Goal: Task Accomplishment & Management: Manage account settings

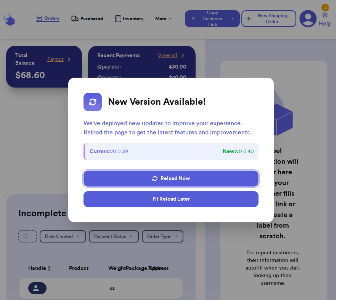
click at [192, 199] on button "I'll Reload Later" at bounding box center [171, 199] width 175 height 16
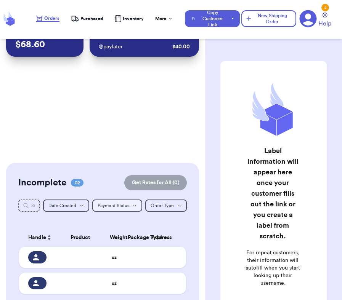
scroll to position [57, 0]
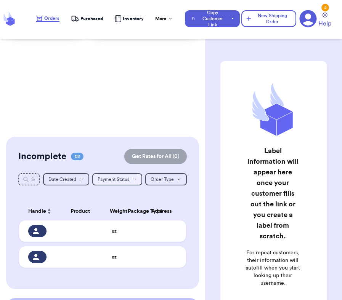
click at [135, 234] on td at bounding box center [132, 231] width 18 height 21
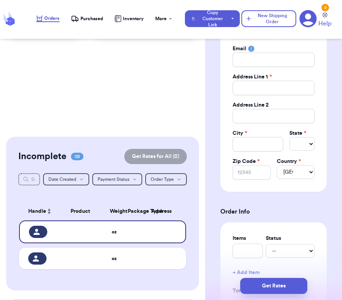
scroll to position [170, 0]
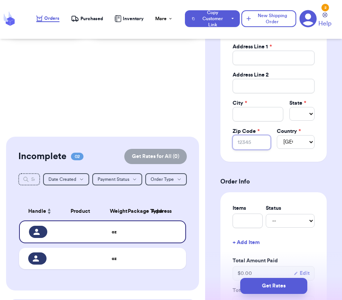
click at [258, 145] on input "Zip Code *" at bounding box center [252, 142] width 38 height 14
click at [258, 144] on input "Zip Code *" at bounding box center [252, 142] width 38 height 14
click at [307, 26] on icon at bounding box center [308, 18] width 17 height 17
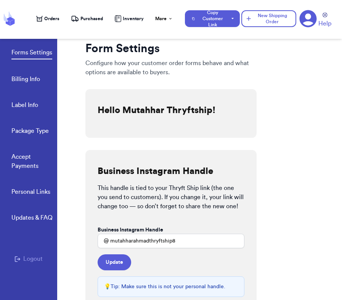
click at [25, 102] on link "Label Info" at bounding box center [24, 106] width 27 height 11
select select "AZ"
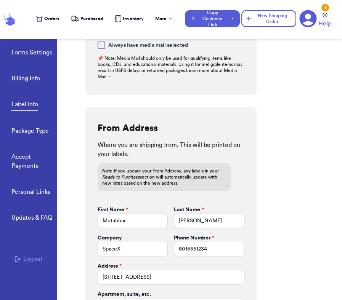
scroll to position [381, 0]
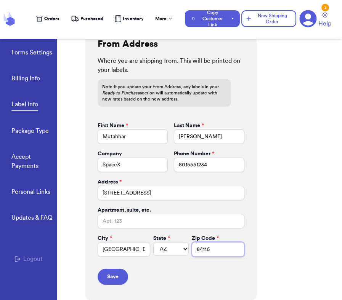
click at [212, 251] on input "84116" at bounding box center [218, 250] width 53 height 14
